Goal: Task Accomplishment & Management: Complete application form

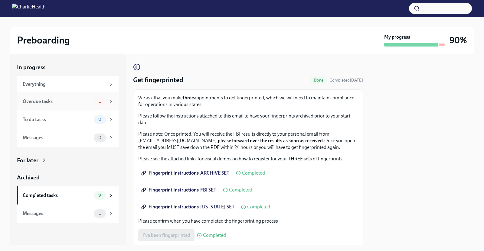
click at [80, 102] on div "Overdue tasks" at bounding box center [57, 101] width 69 height 7
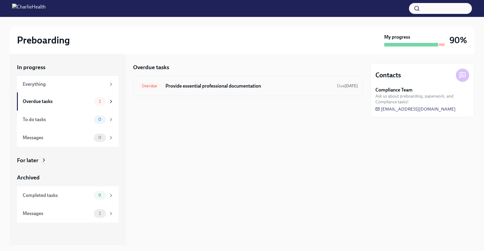
click at [237, 85] on h6 "Provide essential professional documentation" at bounding box center [248, 86] width 167 height 7
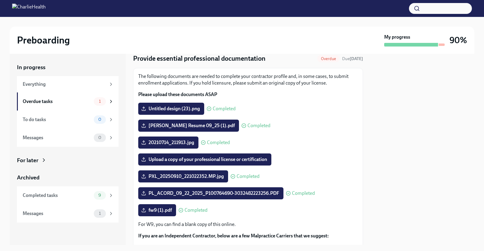
scroll to position [24, 0]
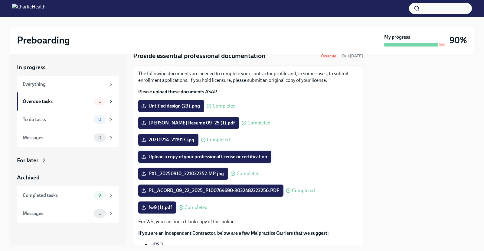
click at [237, 157] on span "Upload a copy of your professional license or certification" at bounding box center [204, 157] width 125 height 6
click at [0, 0] on input "Upload a copy of your professional license or certification" at bounding box center [0, 0] width 0 height 0
click at [241, 157] on span "Upload a copy of your professional license or certification" at bounding box center [204, 157] width 125 height 6
click at [0, 0] on input "Upload a copy of your professional license or certification" at bounding box center [0, 0] width 0 height 0
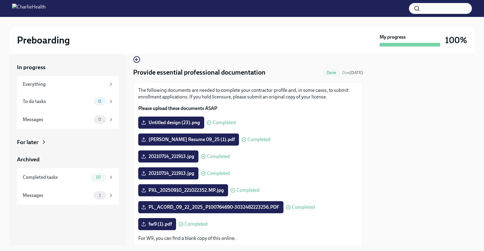
scroll to position [0, 0]
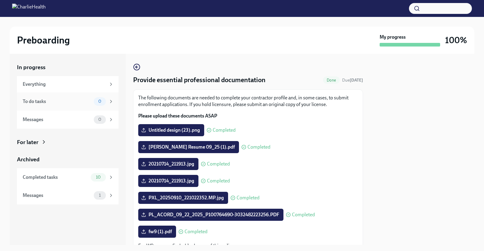
click at [61, 100] on div "To do tasks" at bounding box center [57, 101] width 69 height 7
